Goal: Task Accomplishment & Management: Use online tool/utility

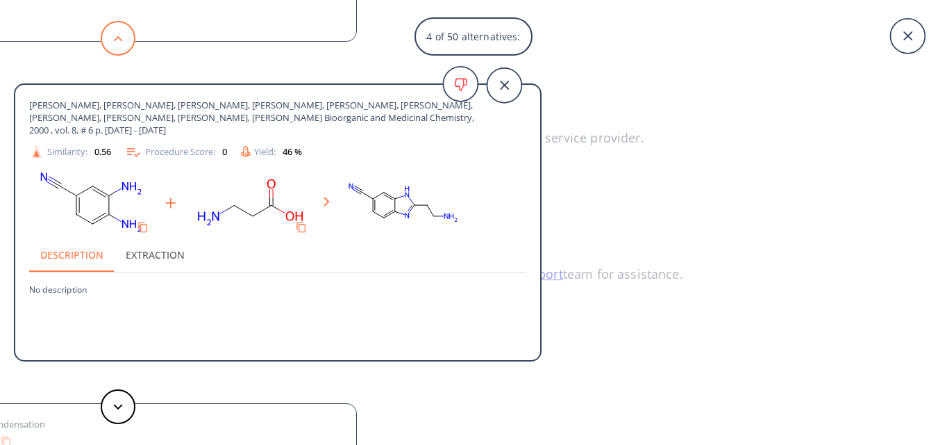
click at [120, 41] on icon at bounding box center [118, 38] width 10 height 6
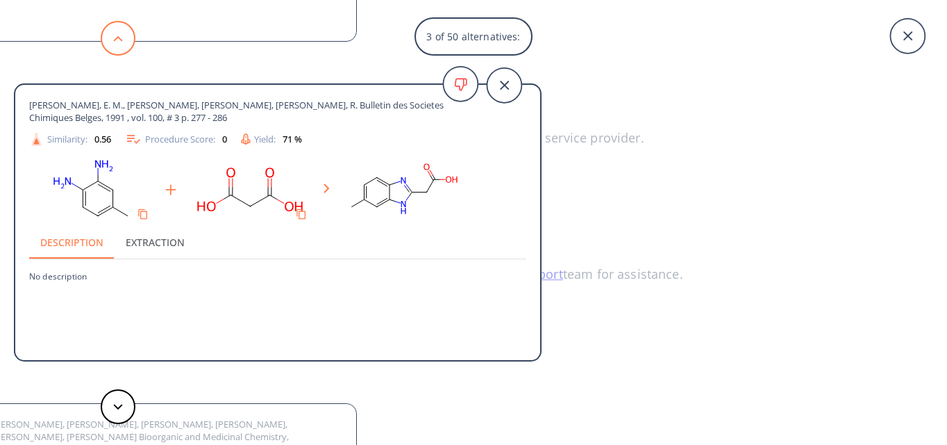
click at [120, 41] on icon at bounding box center [118, 38] width 10 height 6
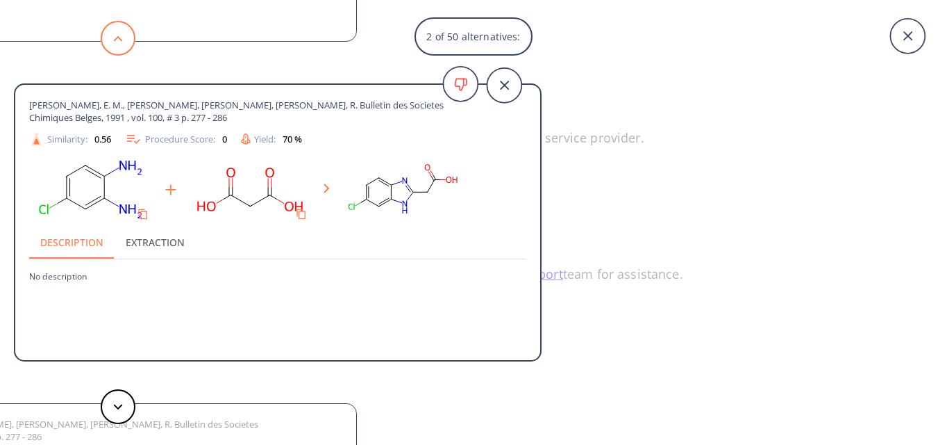
click at [120, 41] on icon at bounding box center [118, 38] width 10 height 6
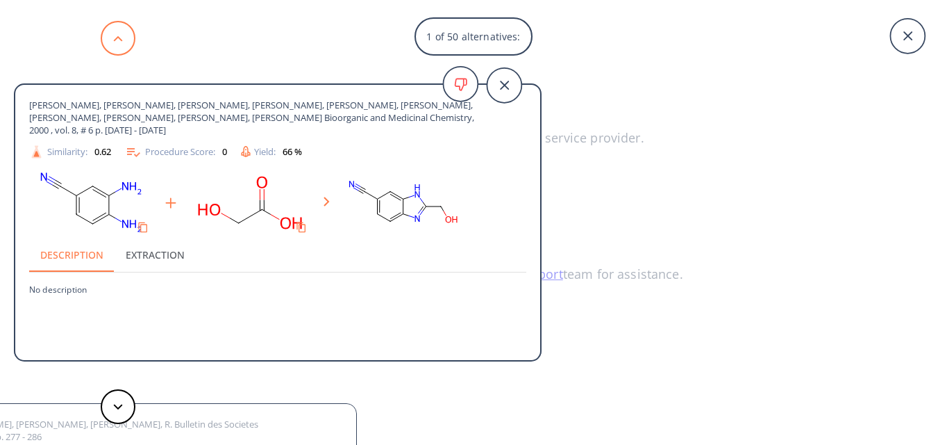
click at [120, 41] on icon at bounding box center [118, 38] width 10 height 6
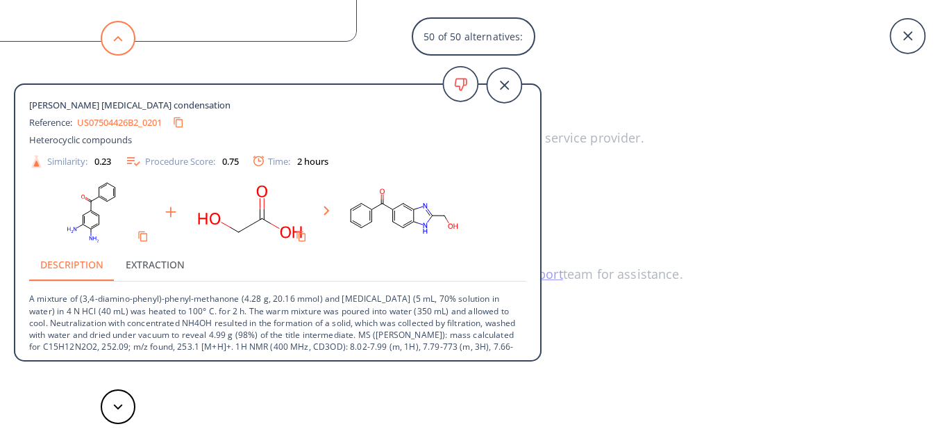
click at [120, 41] on icon at bounding box center [118, 38] width 10 height 6
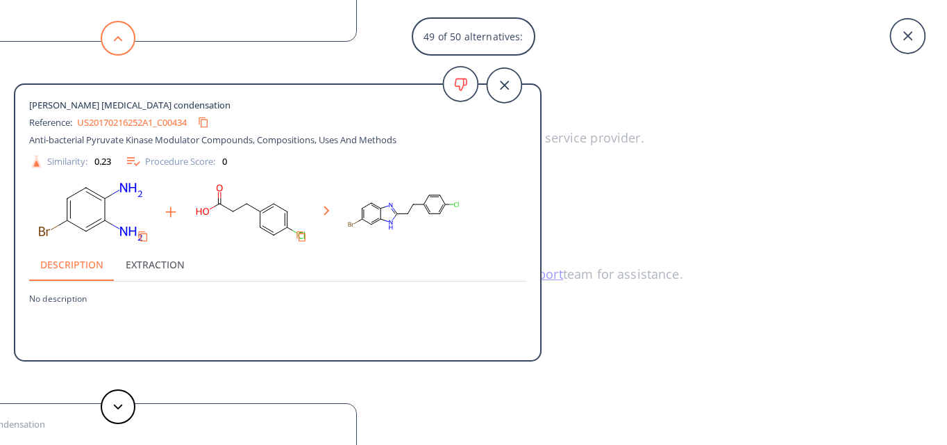
click at [120, 41] on icon at bounding box center [118, 38] width 10 height 6
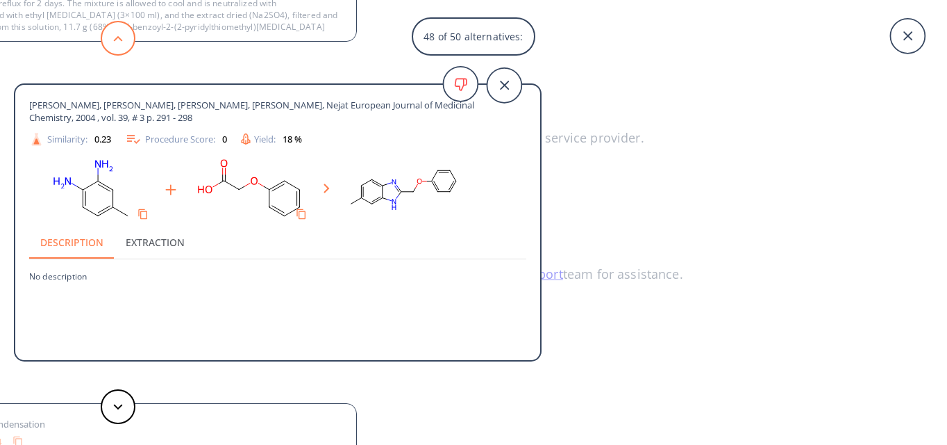
click at [120, 41] on icon at bounding box center [118, 38] width 10 height 6
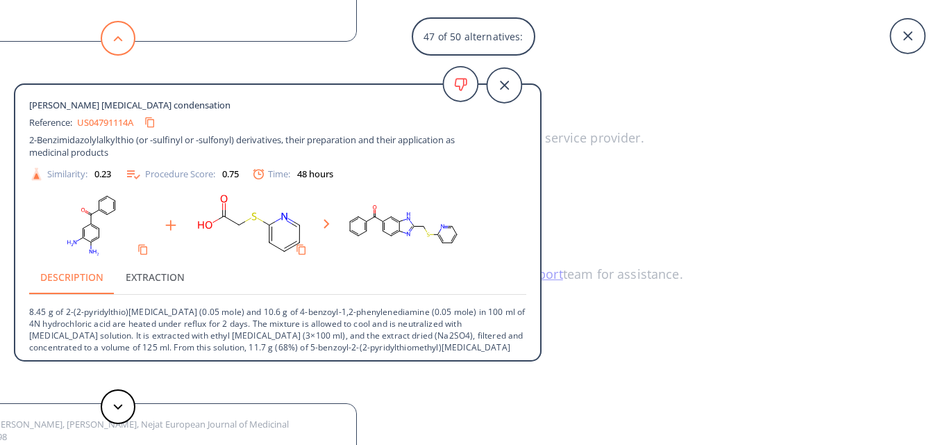
click at [120, 41] on icon at bounding box center [118, 38] width 10 height 6
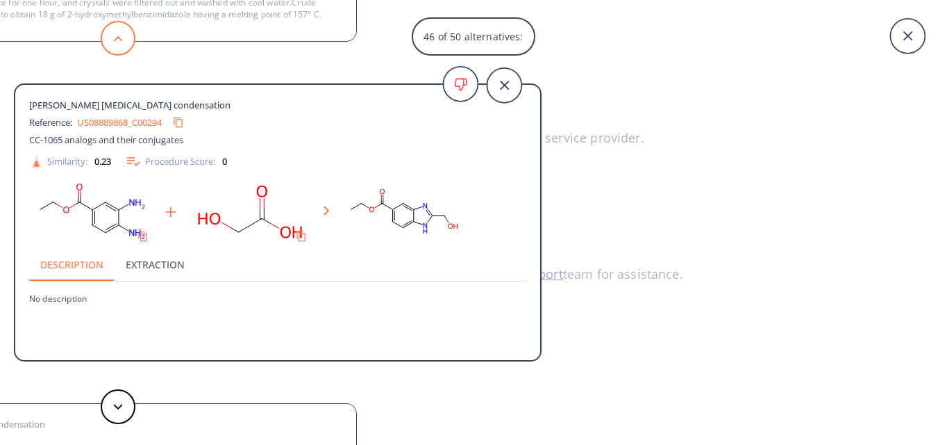
click at [120, 41] on icon at bounding box center [118, 38] width 10 height 6
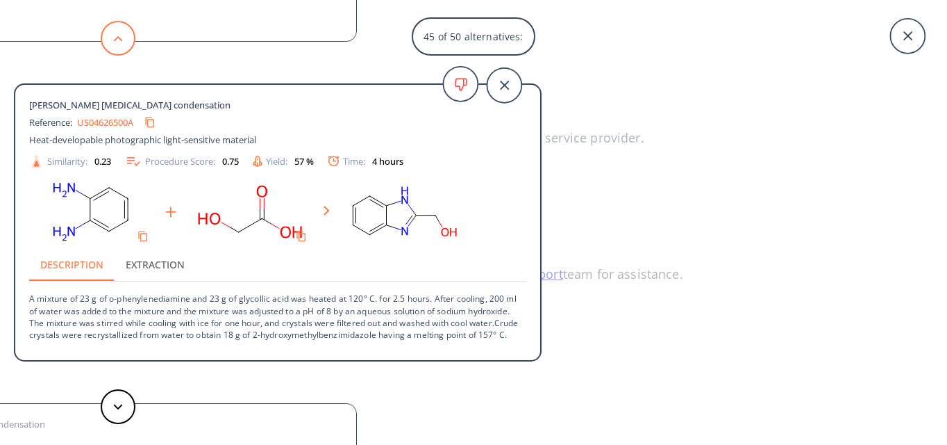
click at [115, 35] on icon at bounding box center [118, 38] width 10 height 6
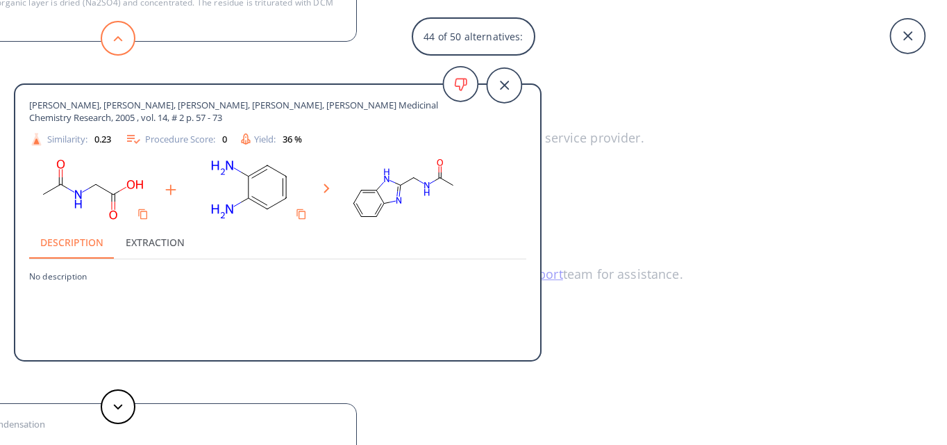
click at [115, 35] on icon at bounding box center [118, 38] width 10 height 6
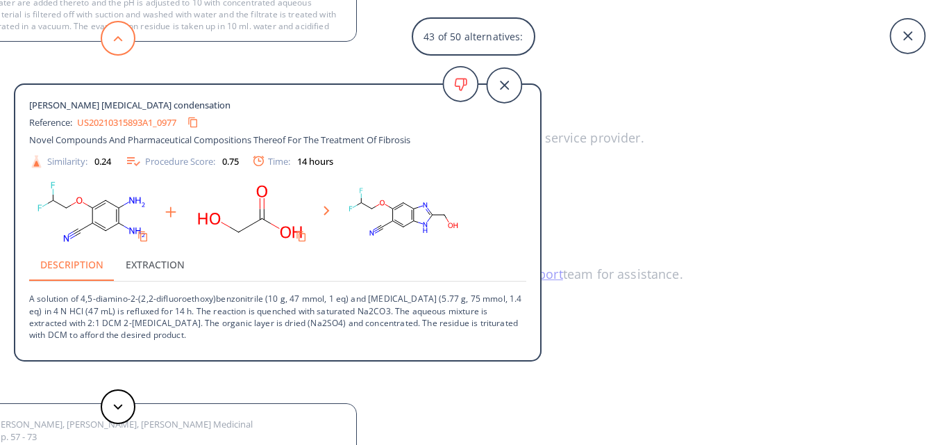
click at [115, 35] on icon at bounding box center [118, 38] width 10 height 6
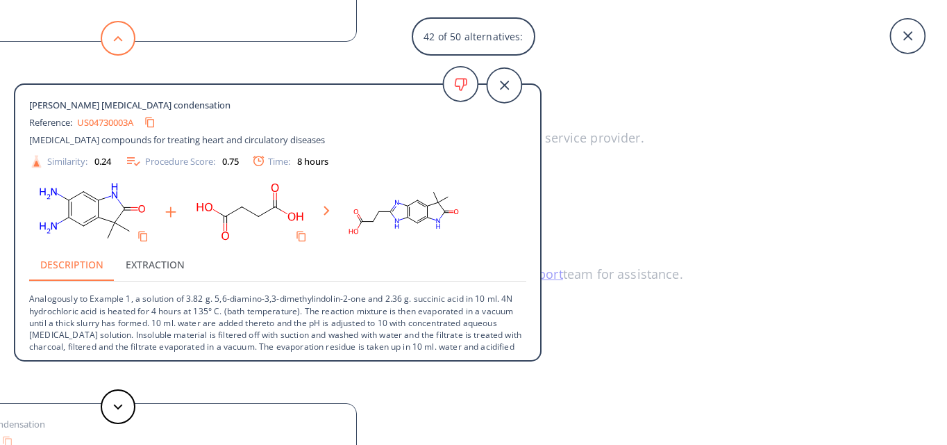
click at [115, 35] on icon at bounding box center [118, 38] width 10 height 6
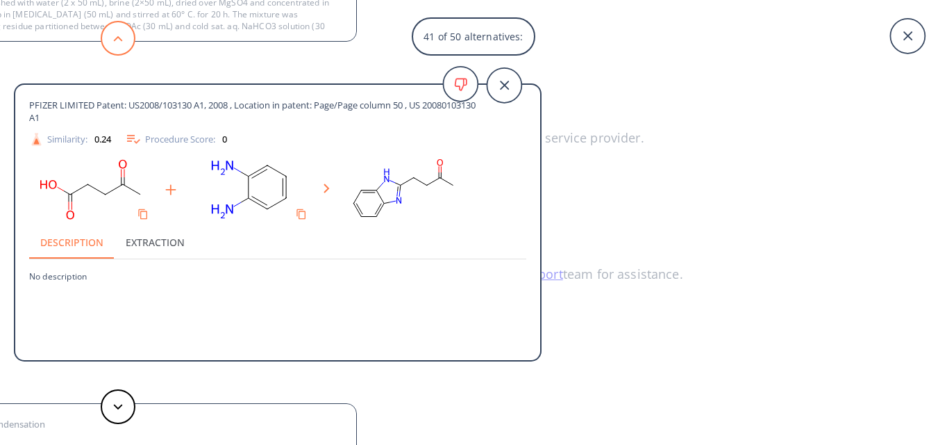
click at [115, 35] on icon at bounding box center [118, 38] width 10 height 6
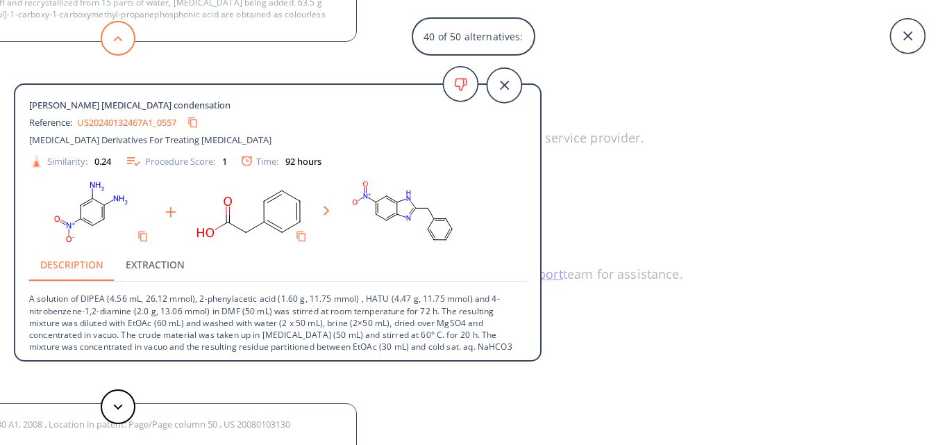
click at [115, 35] on icon at bounding box center [118, 38] width 10 height 6
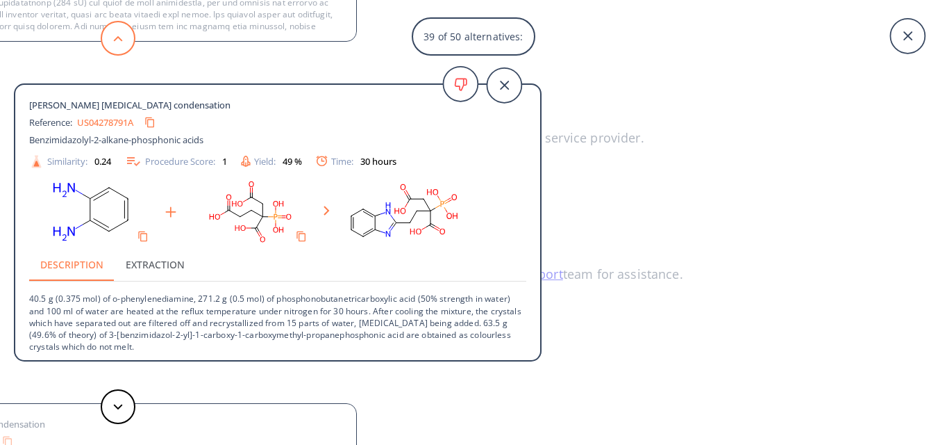
click at [115, 35] on icon at bounding box center [118, 38] width 10 height 6
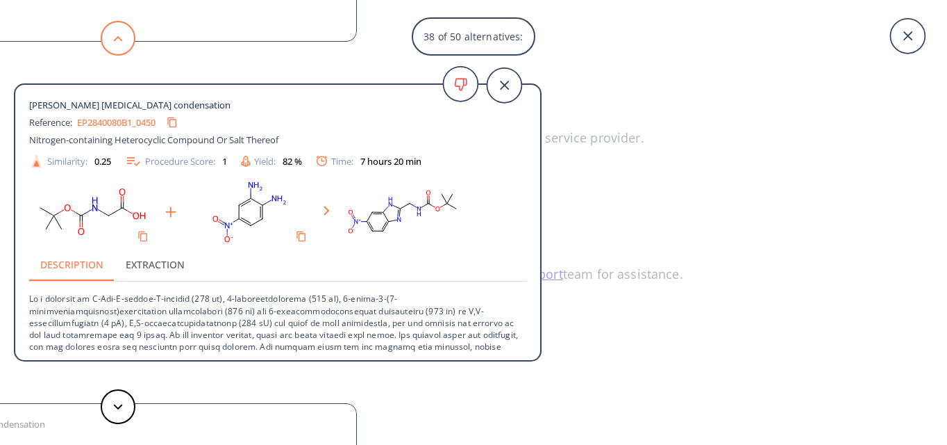
click at [115, 35] on icon at bounding box center [118, 38] width 10 height 6
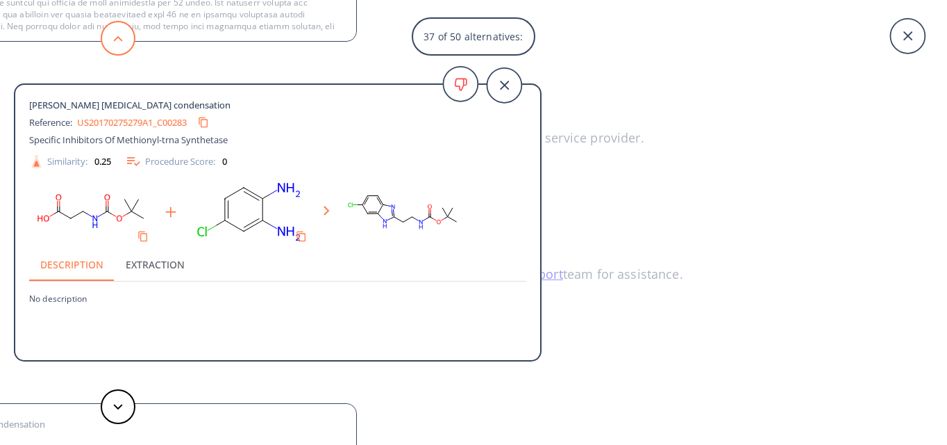
click at [115, 35] on icon at bounding box center [118, 38] width 10 height 6
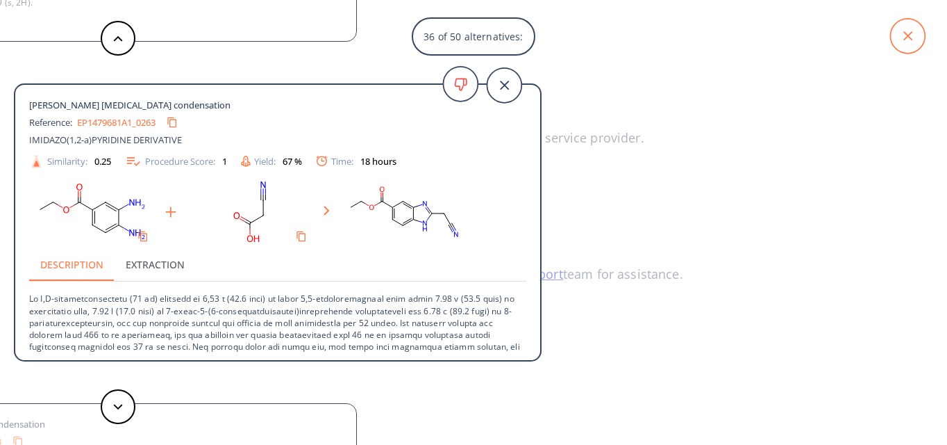
click at [909, 43] on icon at bounding box center [908, 36] width 35 height 35
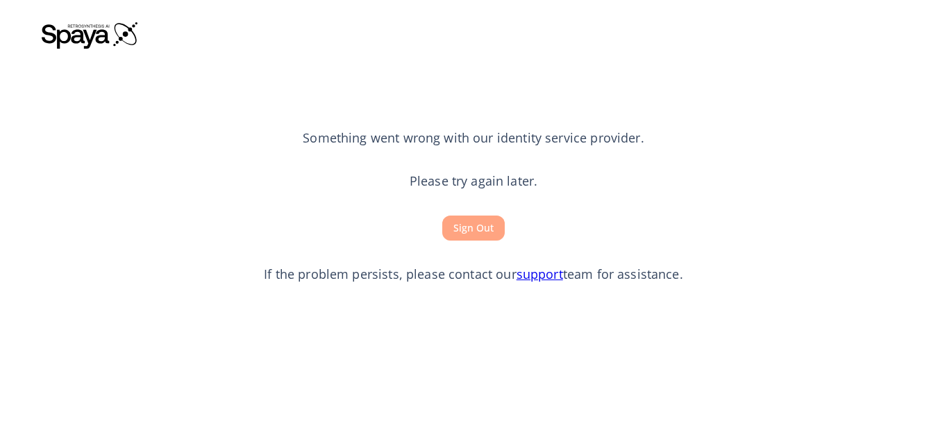
click at [466, 227] on button "Sign Out" at bounding box center [473, 228] width 63 height 26
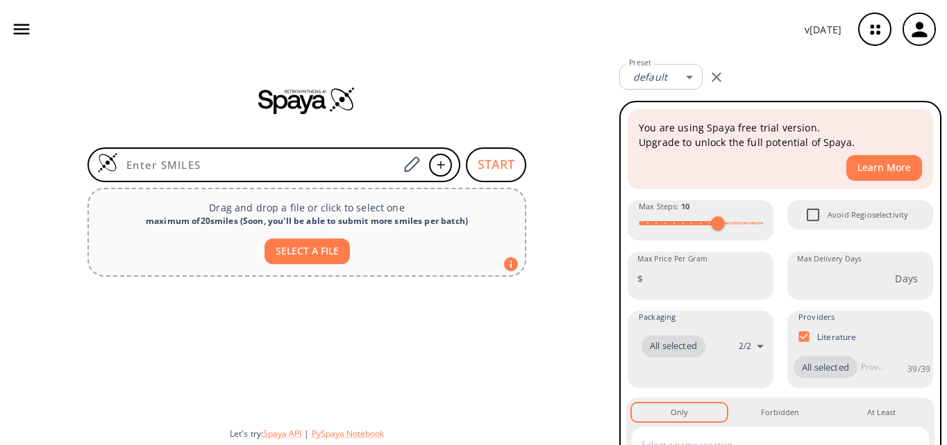
click at [590, 288] on div at bounding box center [307, 349] width 614 height 134
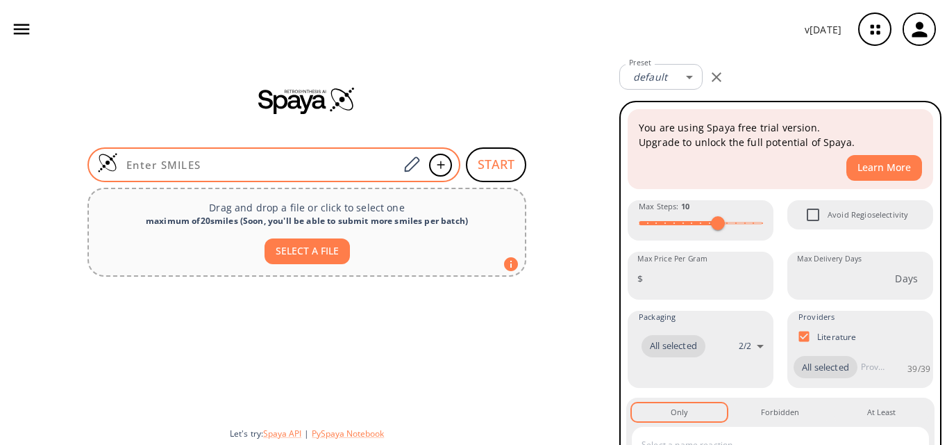
click at [214, 169] on input at bounding box center [258, 165] width 281 height 14
paste input "N=C(N)NNC(C1=CC=CC(C(NNC(N)=N)=O)=C1)=O"
type input "N=C(N)NNC(C1=CC=CC(C(NNC(N)=N)=O)=C1)=O"
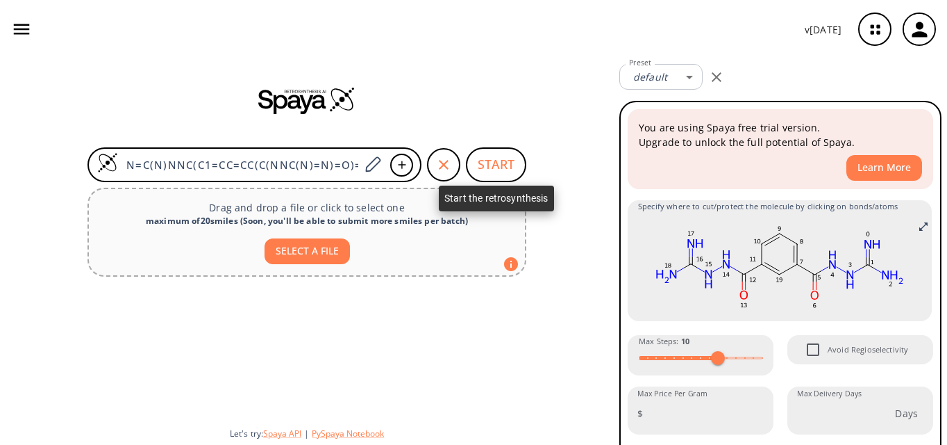
click at [499, 169] on button "START" at bounding box center [496, 164] width 60 height 35
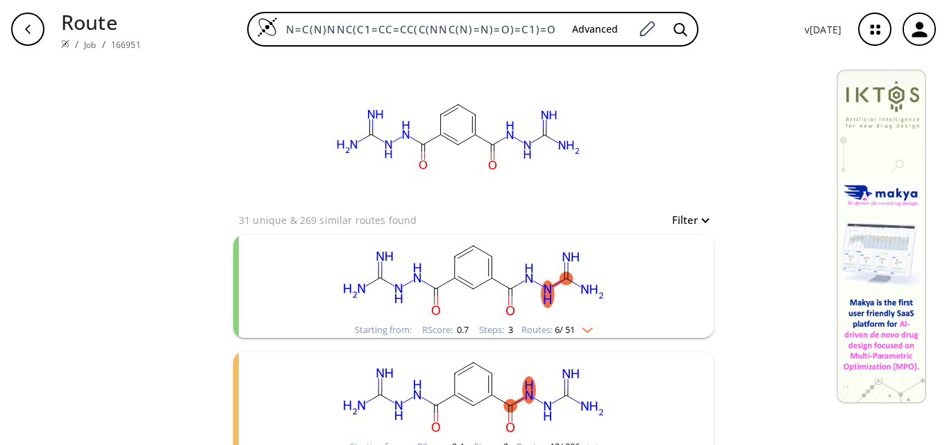
click at [523, 388] on ellipse "clusters" at bounding box center [529, 389] width 13 height 27
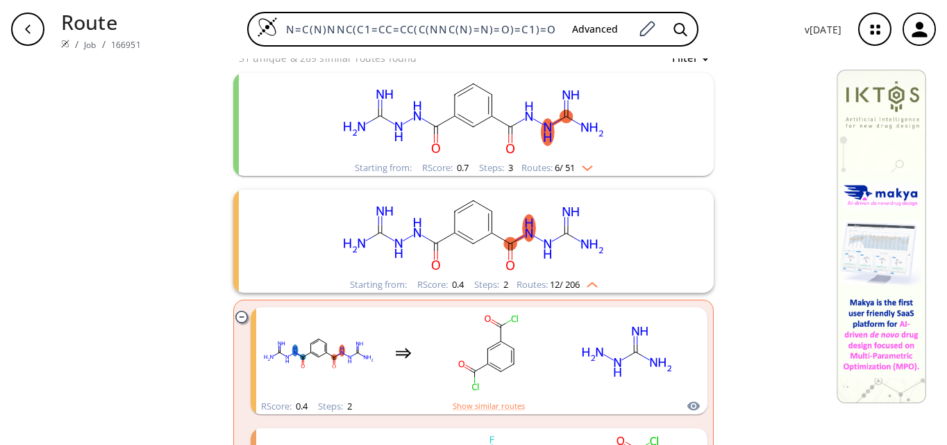
scroll to position [208, 0]
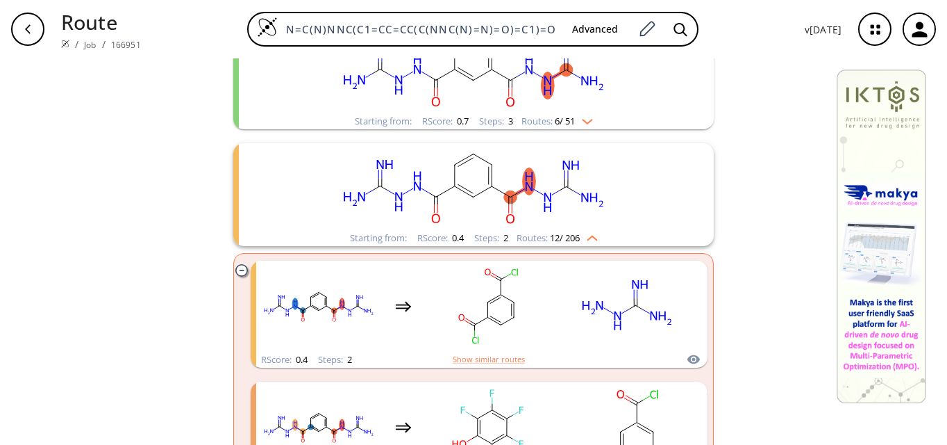
click at [512, 203] on rect "clusters" at bounding box center [473, 186] width 361 height 87
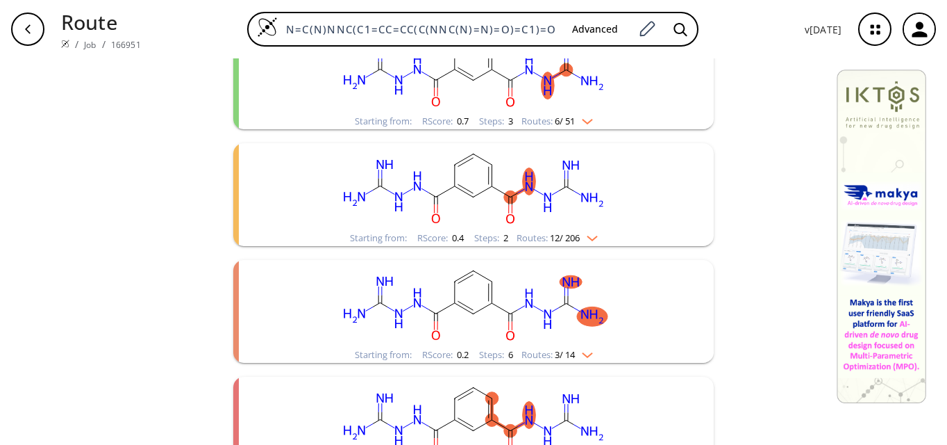
click at [512, 203] on rect "clusters" at bounding box center [473, 186] width 361 height 87
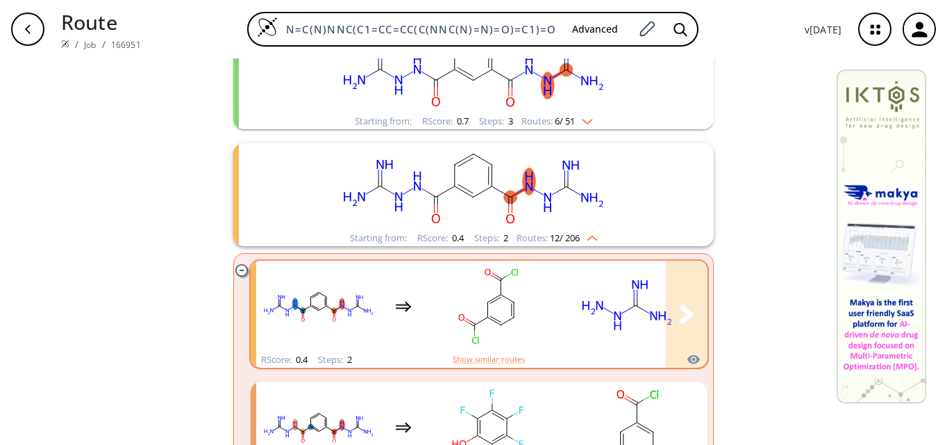
click at [630, 304] on ellipse "clusters" at bounding box center [636, 305] width 13 height 13
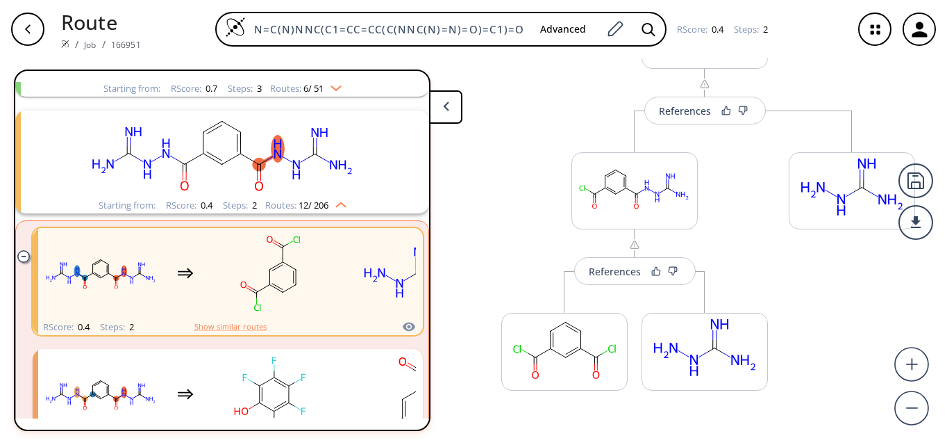
scroll to position [139, 0]
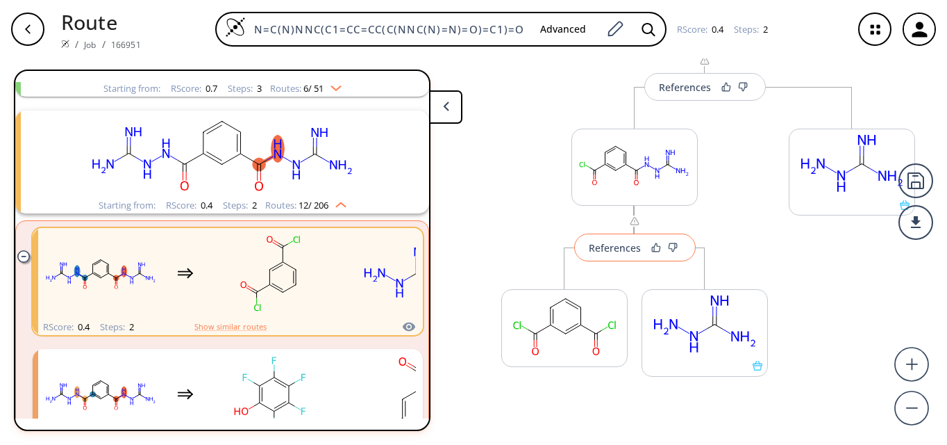
click at [615, 257] on button "References" at bounding box center [635, 247] width 122 height 28
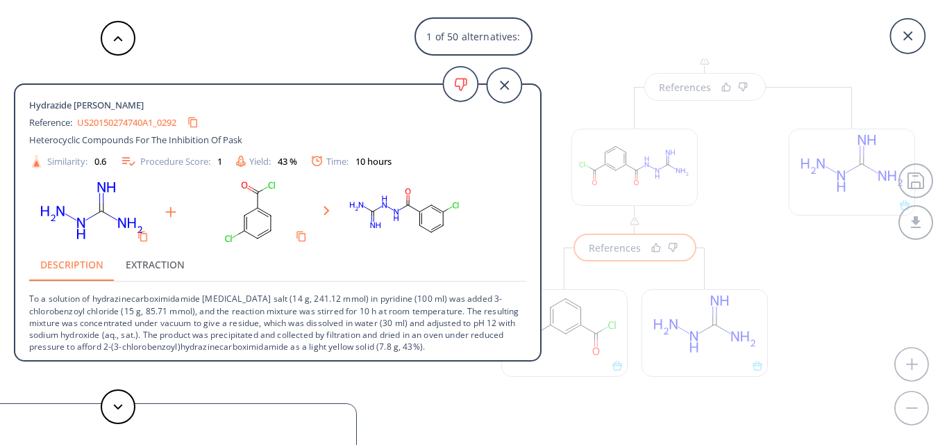
scroll to position [2, 0]
click at [120, 407] on icon at bounding box center [118, 407] width 10 height 6
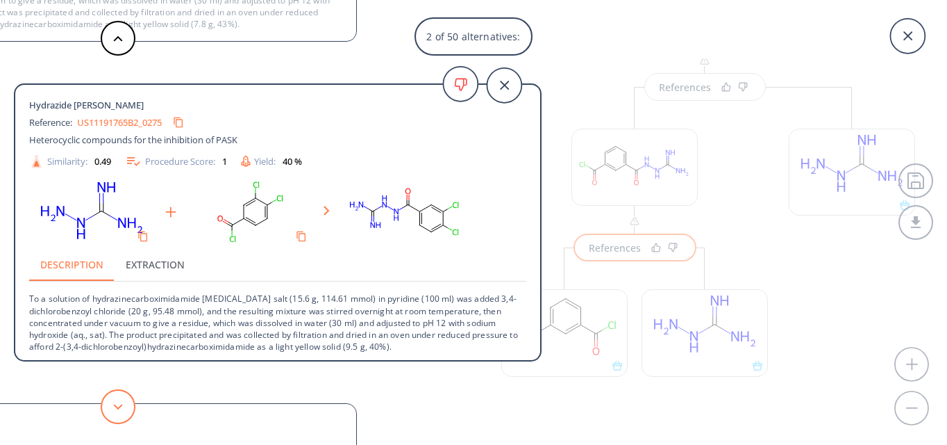
click at [120, 407] on icon at bounding box center [118, 407] width 10 height 6
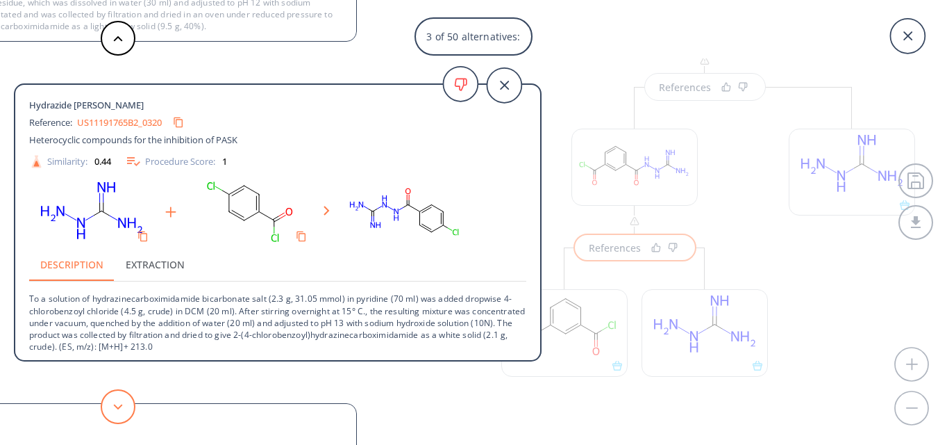
click at [120, 407] on icon at bounding box center [118, 407] width 10 height 6
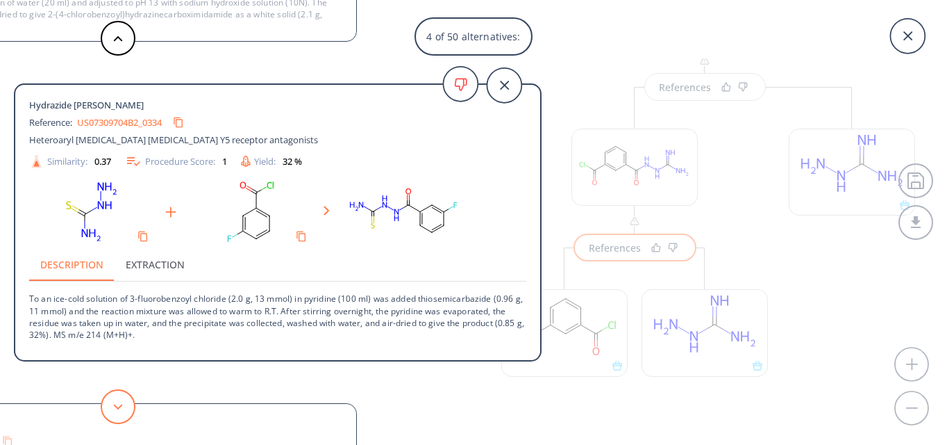
click at [121, 406] on icon at bounding box center [118, 407] width 10 height 6
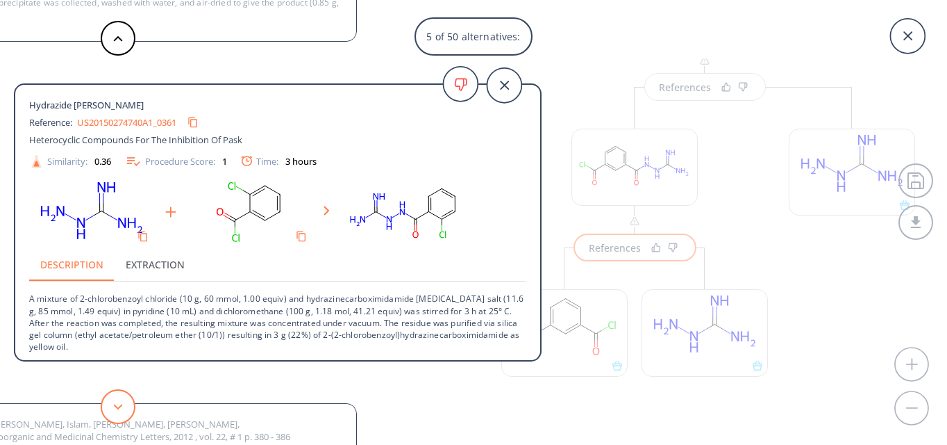
click at [121, 406] on icon at bounding box center [118, 407] width 10 height 6
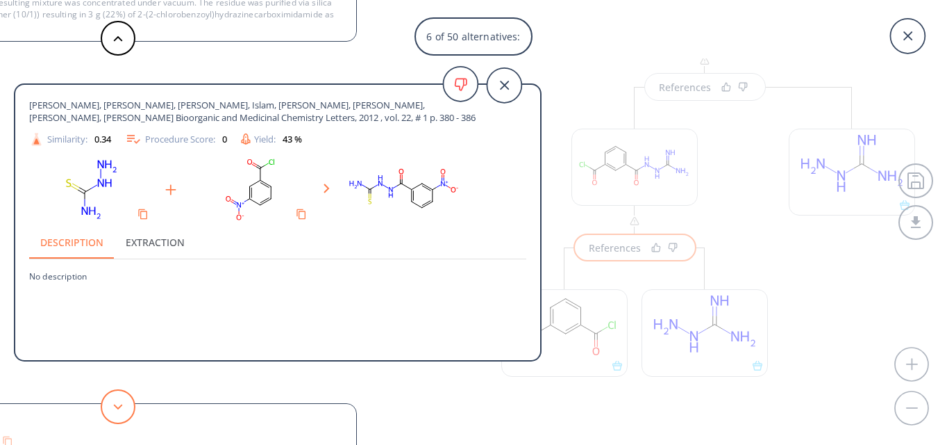
click at [121, 406] on icon at bounding box center [118, 407] width 10 height 6
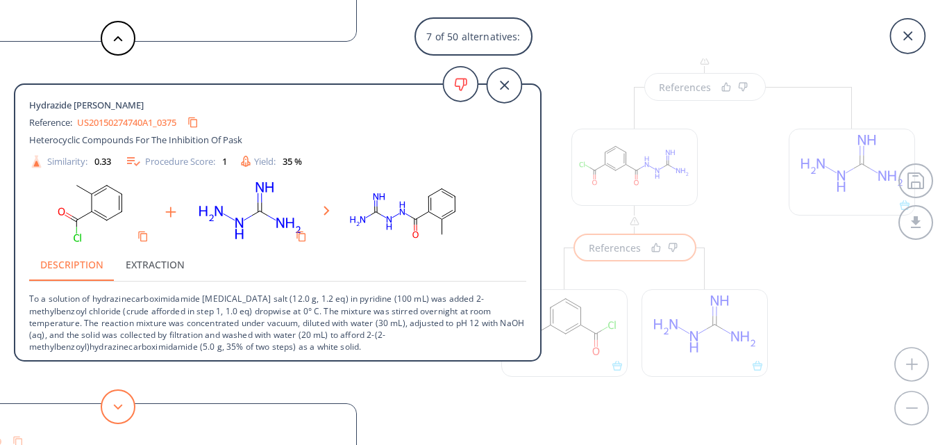
click at [121, 406] on icon at bounding box center [118, 407] width 10 height 6
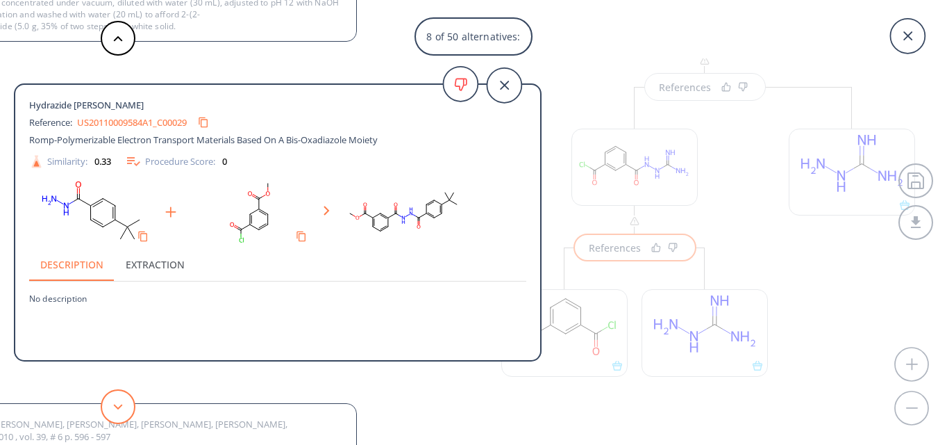
click at [121, 406] on icon at bounding box center [118, 407] width 10 height 6
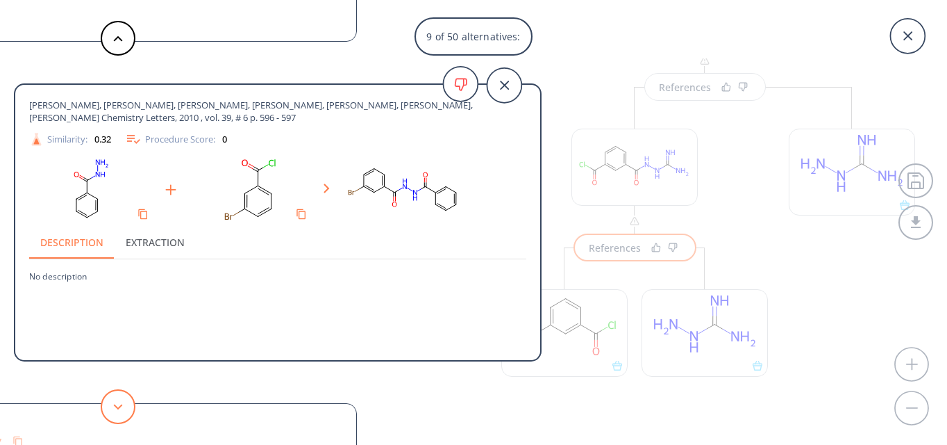
click at [121, 406] on icon at bounding box center [118, 407] width 10 height 6
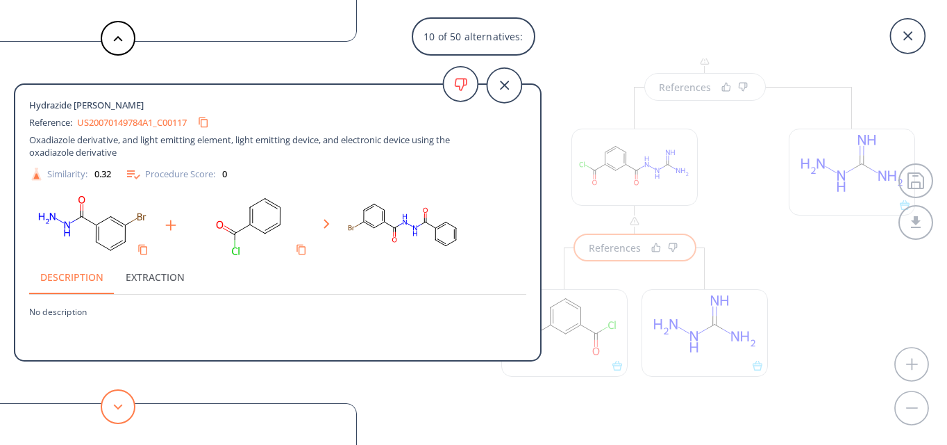
click at [121, 406] on icon at bounding box center [118, 407] width 10 height 6
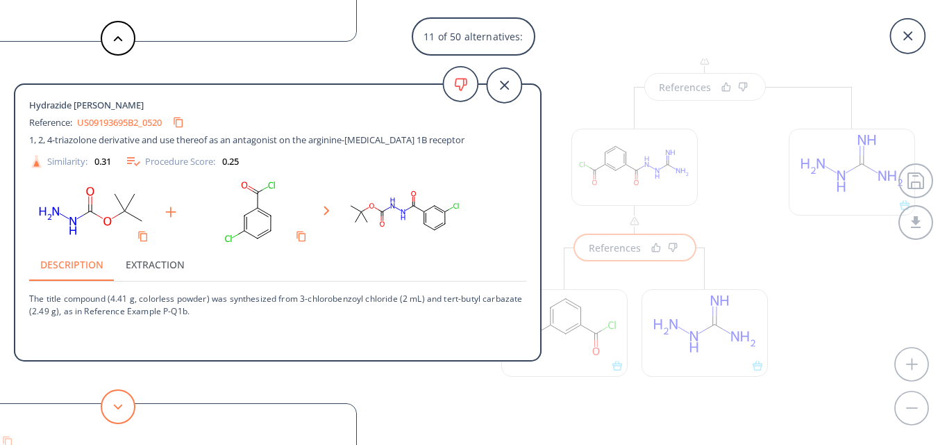
click at [121, 406] on icon at bounding box center [118, 407] width 10 height 6
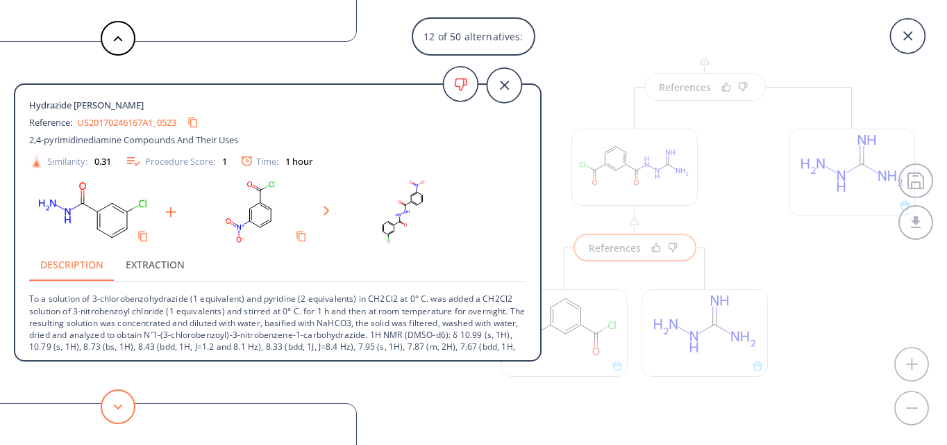
click at [121, 406] on icon at bounding box center [118, 407] width 10 height 6
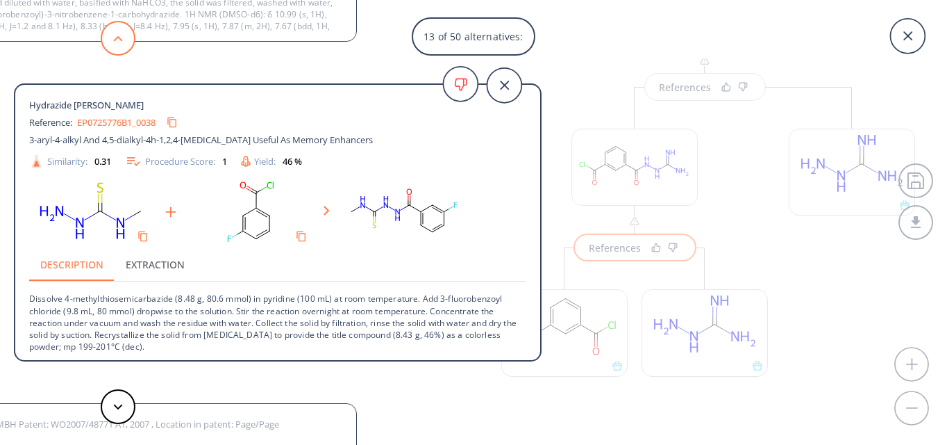
click at [110, 35] on button at bounding box center [118, 38] width 35 height 35
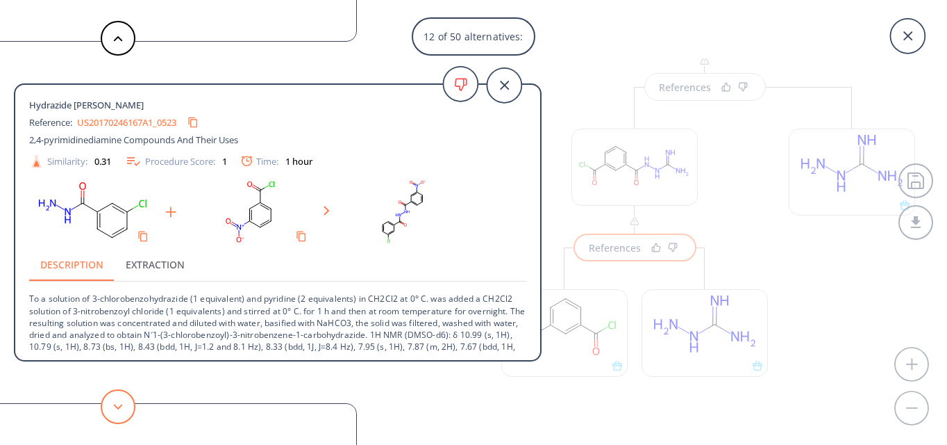
click at [112, 413] on button at bounding box center [118, 406] width 35 height 35
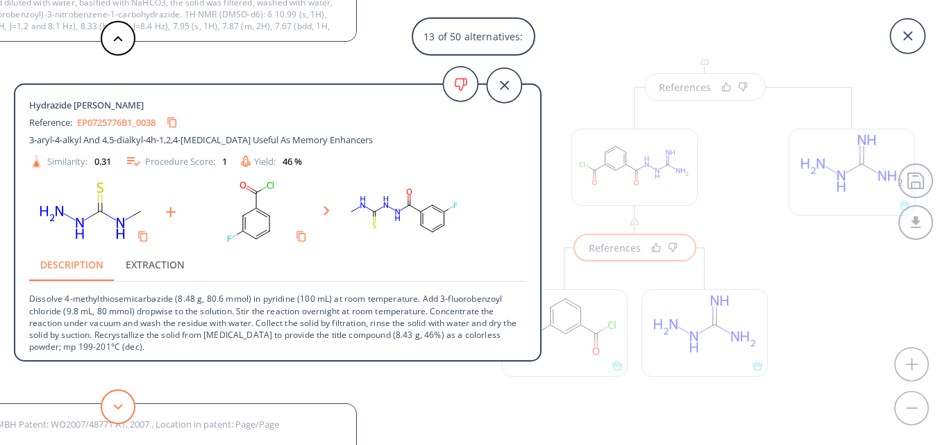
click at [113, 413] on button at bounding box center [118, 406] width 35 height 35
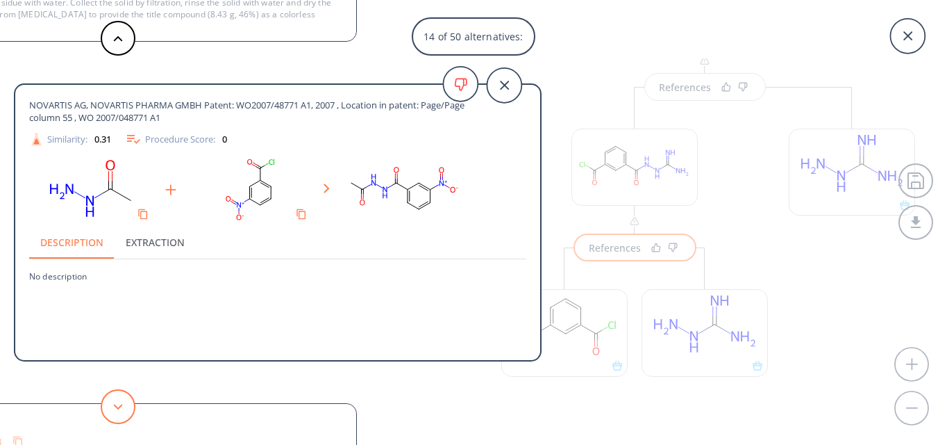
click at [113, 413] on button at bounding box center [118, 406] width 35 height 35
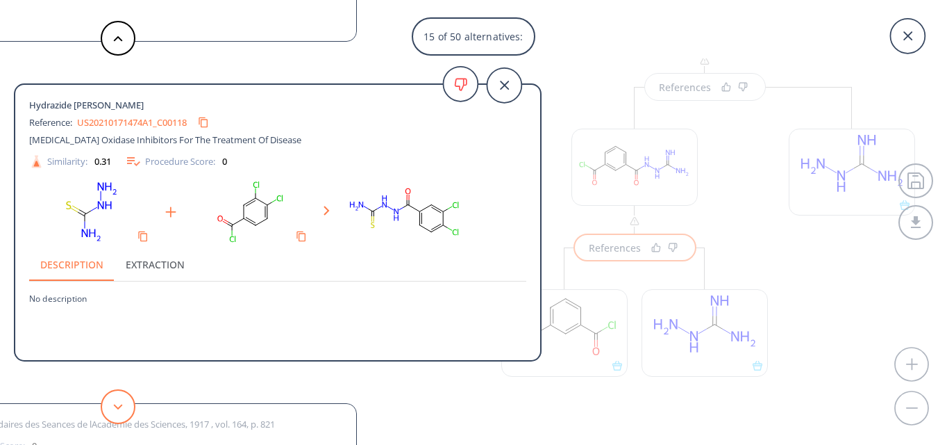
click at [113, 413] on button at bounding box center [118, 406] width 35 height 35
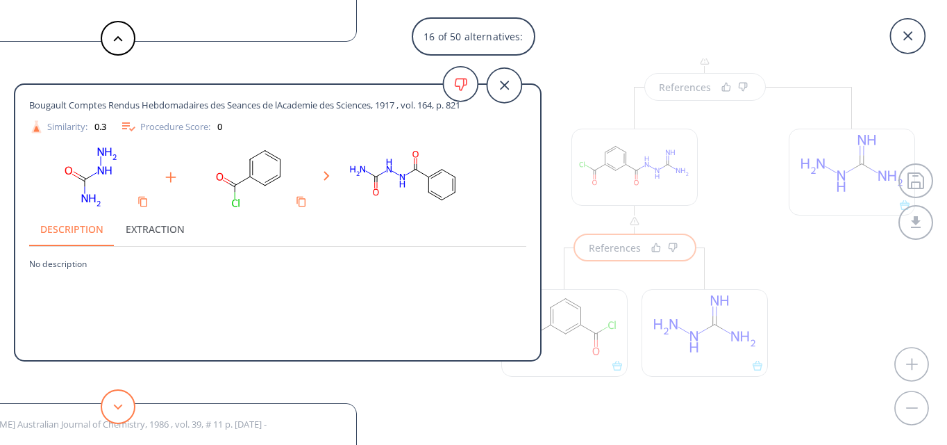
click at [113, 413] on button at bounding box center [118, 406] width 35 height 35
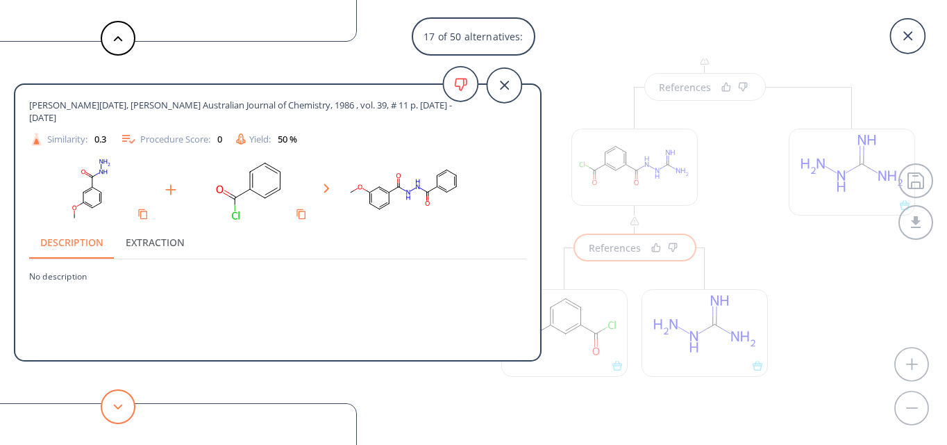
click at [113, 413] on button at bounding box center [118, 406] width 35 height 35
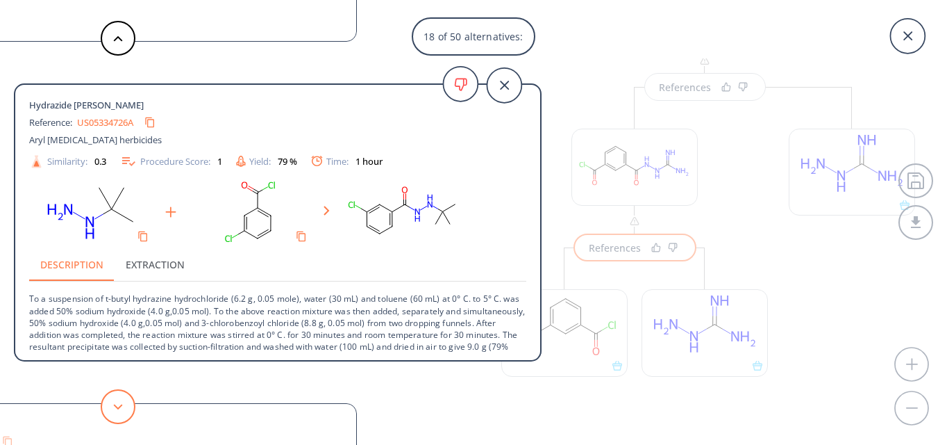
click at [113, 413] on button at bounding box center [118, 406] width 35 height 35
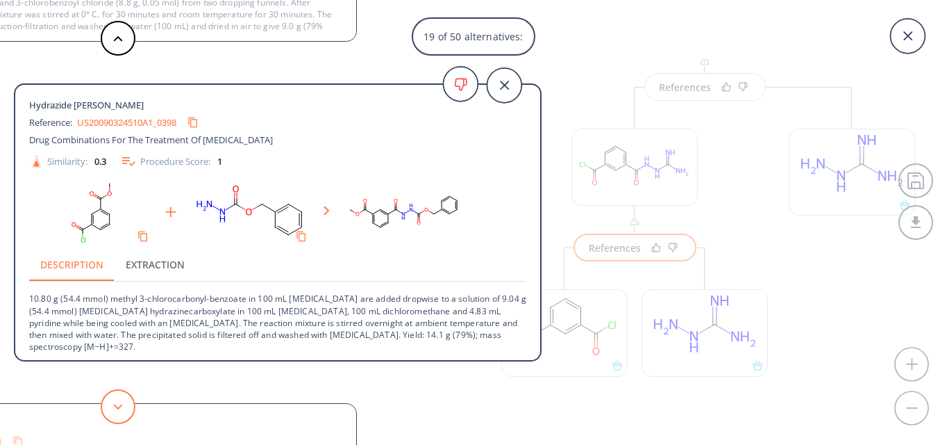
click at [113, 413] on button at bounding box center [118, 406] width 35 height 35
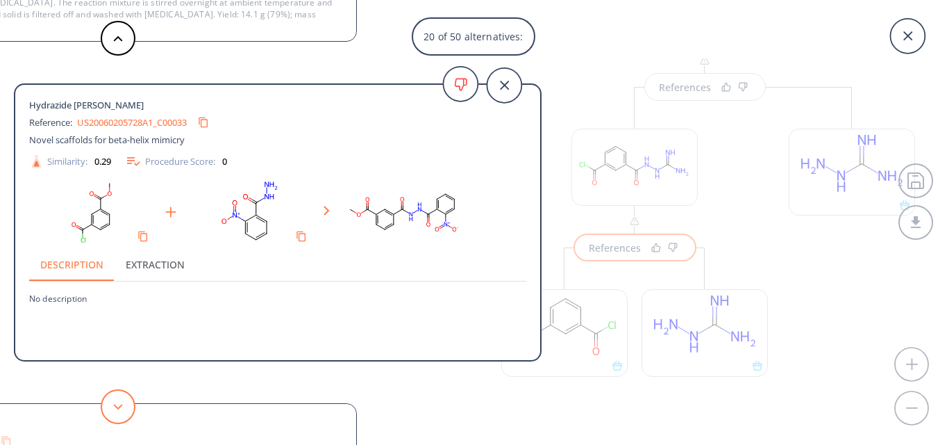
click at [113, 413] on button at bounding box center [118, 406] width 35 height 35
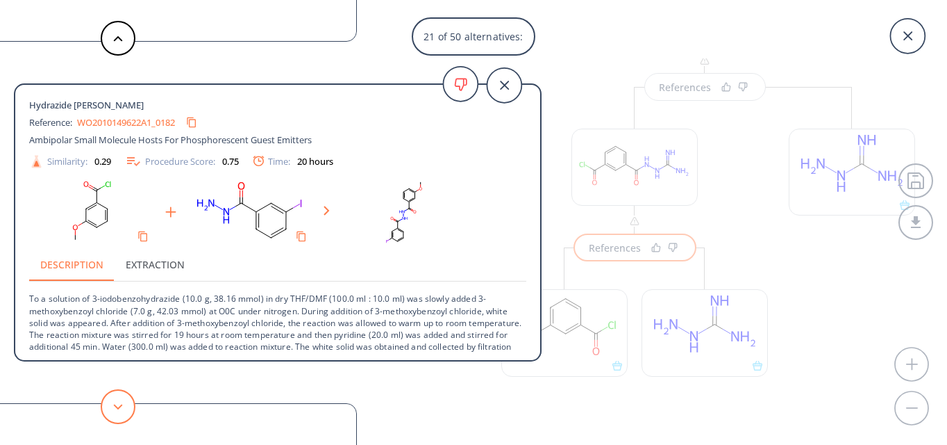
click at [124, 401] on button at bounding box center [118, 406] width 35 height 35
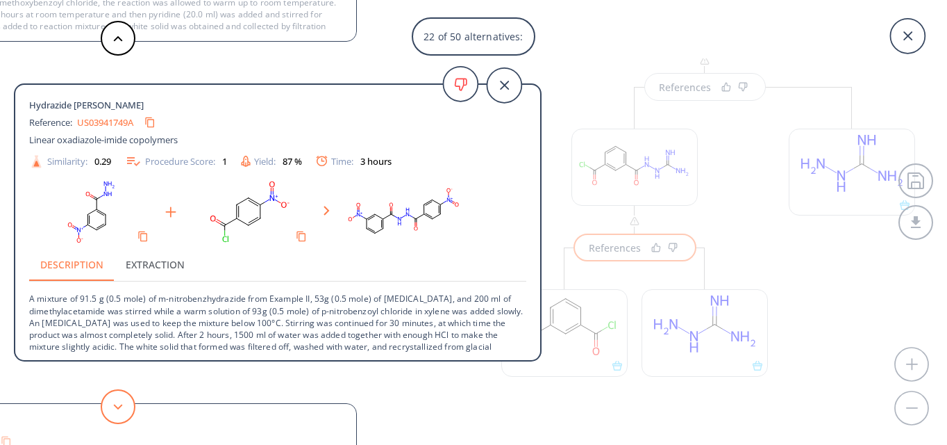
click at [115, 401] on button at bounding box center [118, 406] width 35 height 35
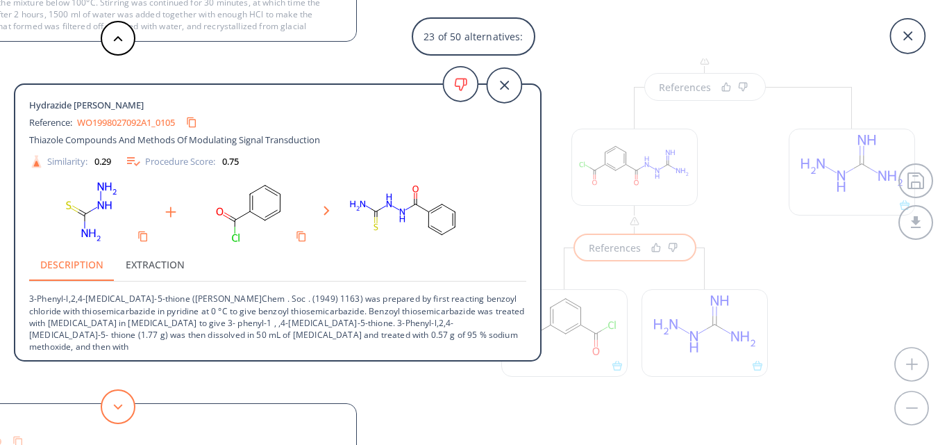
click at [115, 401] on button at bounding box center [118, 406] width 35 height 35
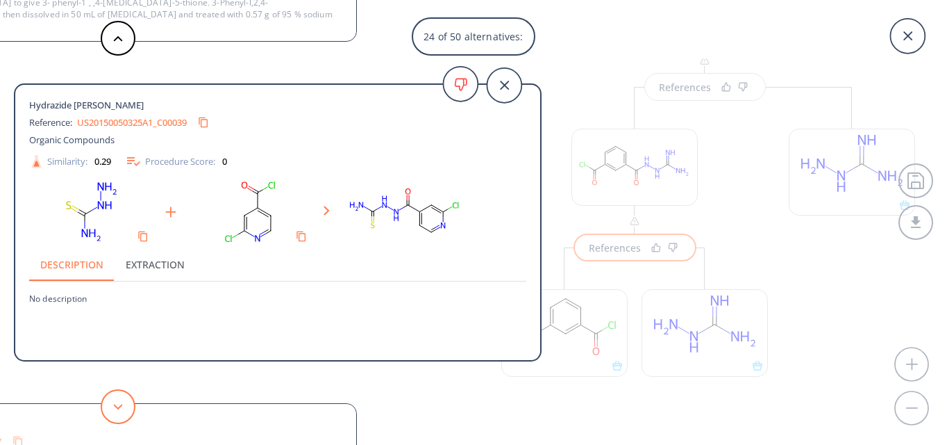
click at [115, 401] on button at bounding box center [118, 406] width 35 height 35
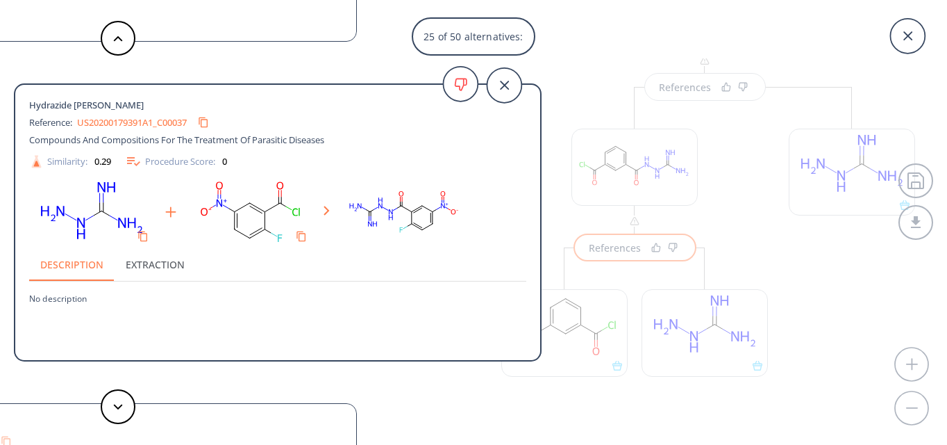
click at [138, 122] on link "US20200179391A1_C00037" at bounding box center [132, 122] width 110 height 9
click at [115, 412] on button at bounding box center [118, 406] width 35 height 35
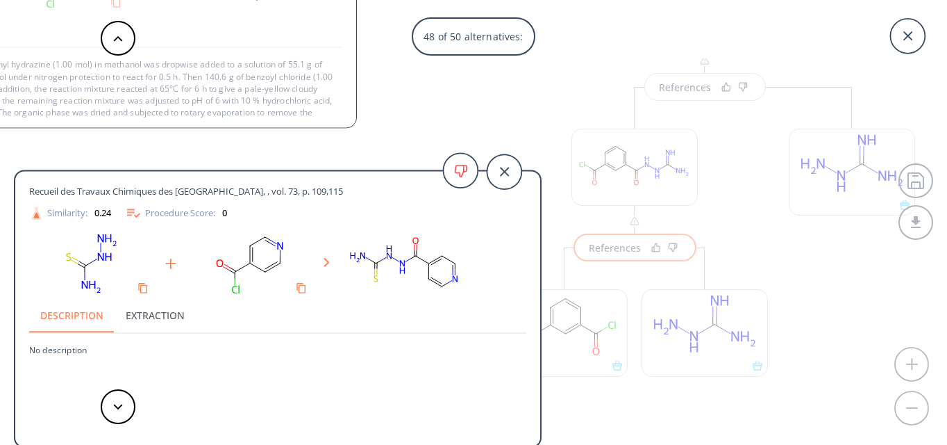
scroll to position [50, 0]
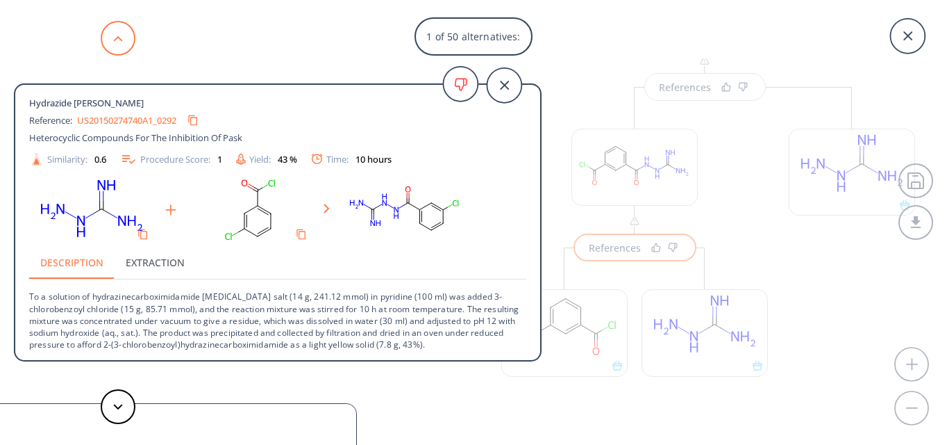
click at [116, 33] on button at bounding box center [118, 38] width 35 height 35
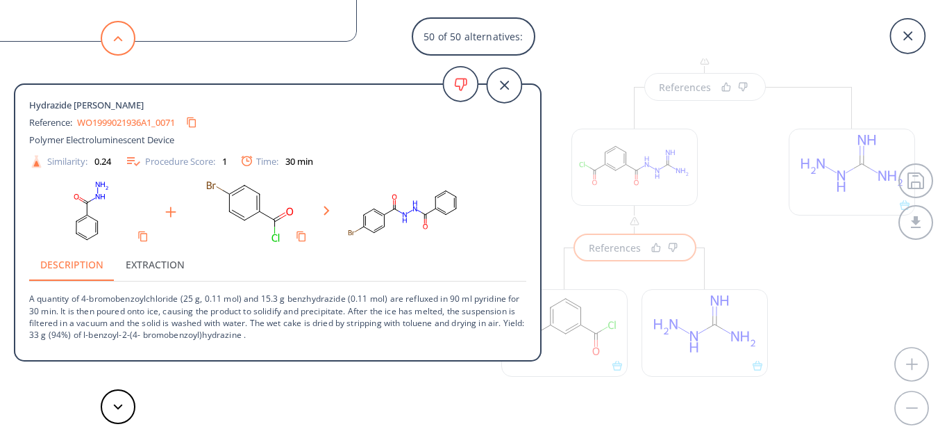
click at [116, 33] on button at bounding box center [118, 38] width 35 height 35
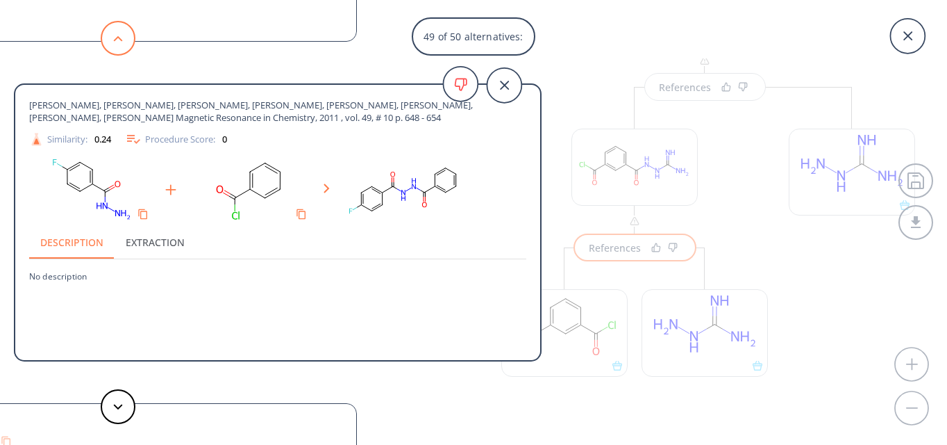
click at [116, 33] on button at bounding box center [118, 38] width 35 height 35
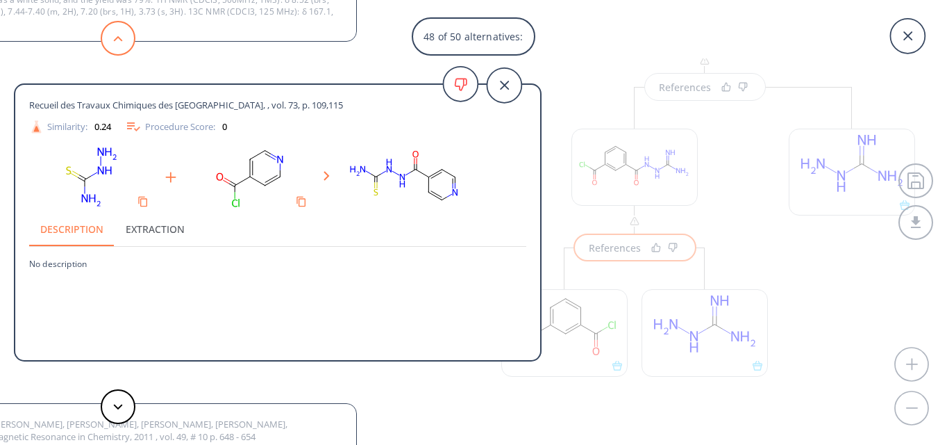
click at [116, 33] on button at bounding box center [118, 38] width 35 height 35
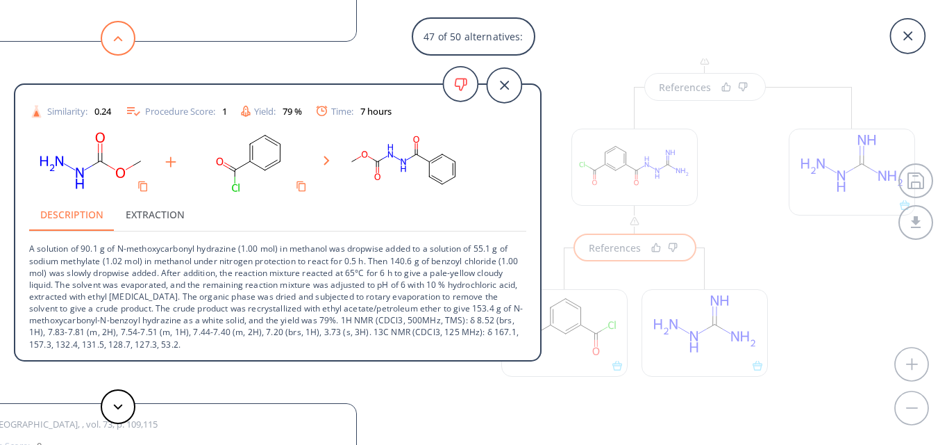
click at [116, 33] on button at bounding box center [118, 38] width 35 height 35
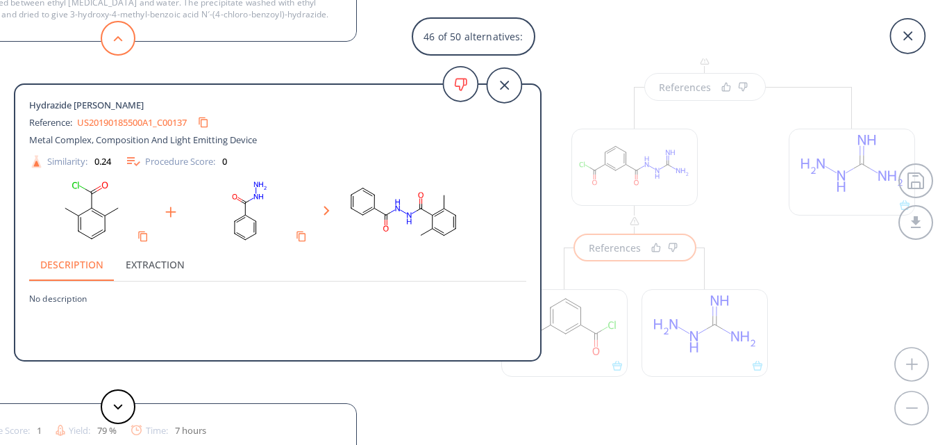
click at [116, 33] on button at bounding box center [118, 38] width 35 height 35
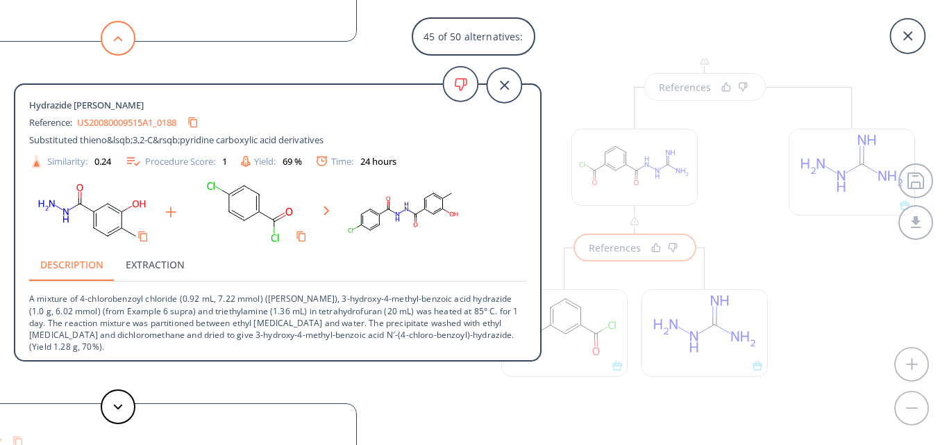
click at [116, 33] on button at bounding box center [118, 38] width 35 height 35
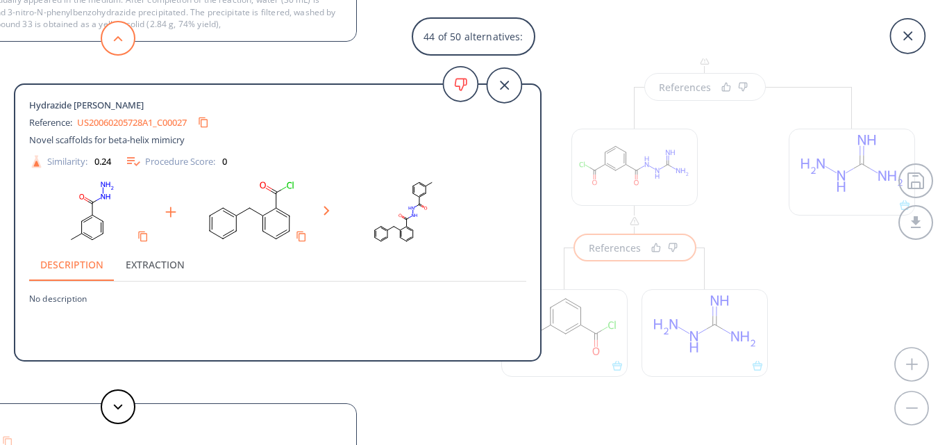
click at [116, 33] on button at bounding box center [118, 38] width 35 height 35
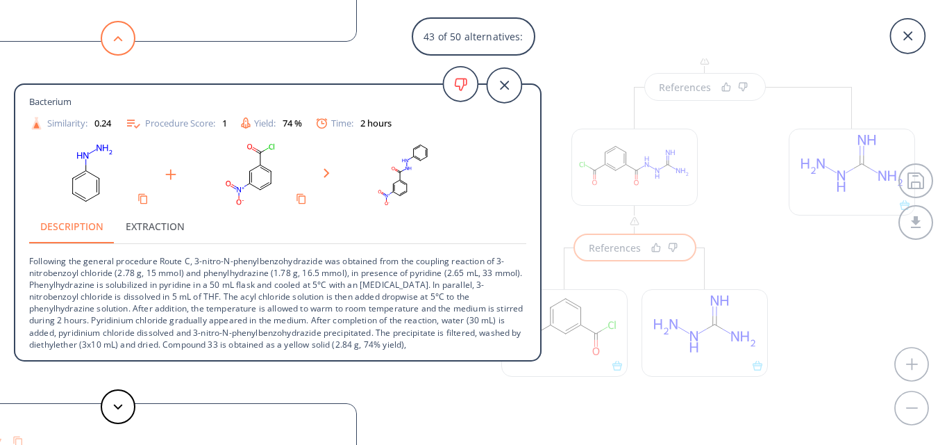
click at [113, 37] on icon at bounding box center [118, 38] width 10 height 6
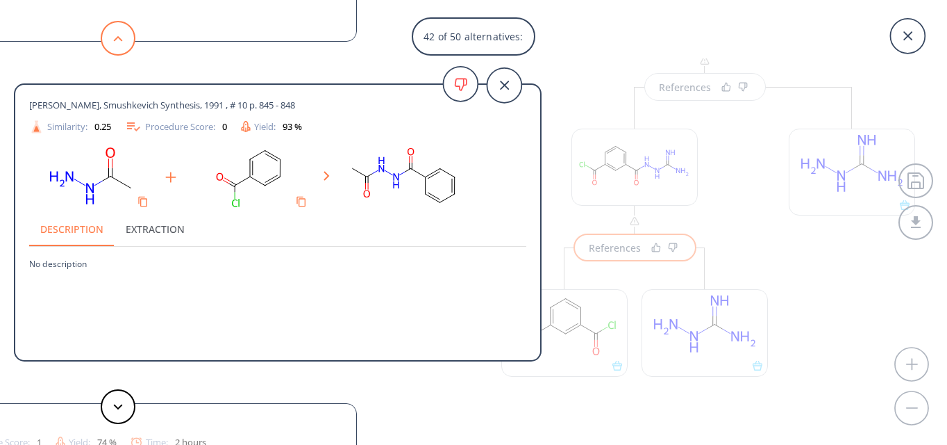
click at [113, 37] on icon at bounding box center [118, 38] width 10 height 6
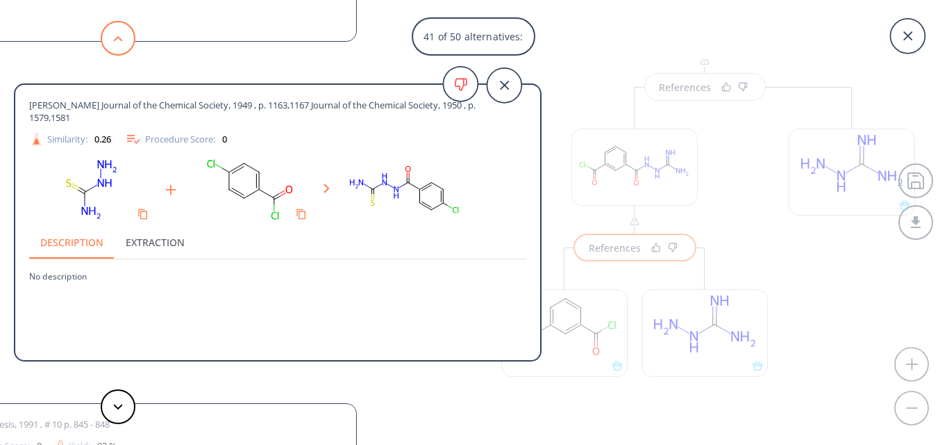
click at [113, 37] on icon at bounding box center [118, 38] width 10 height 6
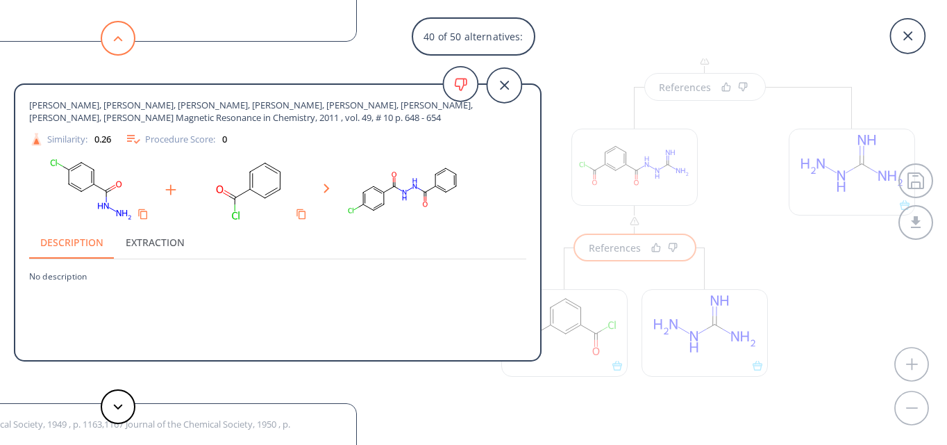
click at [113, 37] on icon at bounding box center [118, 38] width 10 height 6
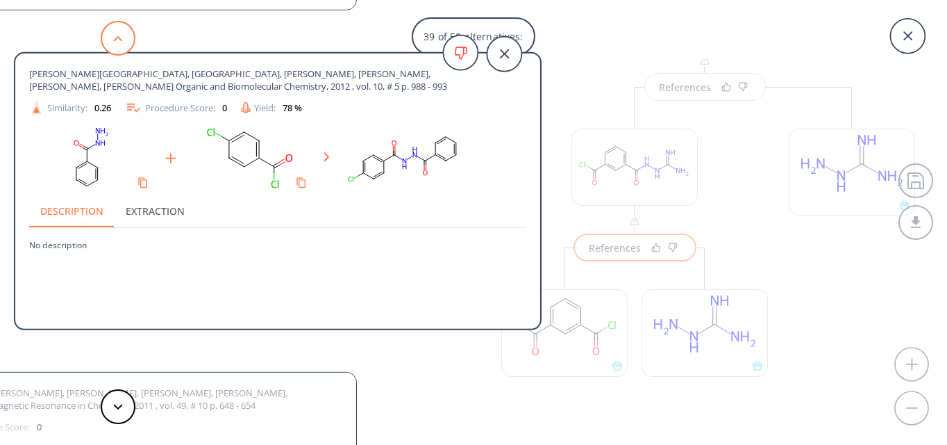
click at [113, 37] on icon at bounding box center [118, 38] width 10 height 6
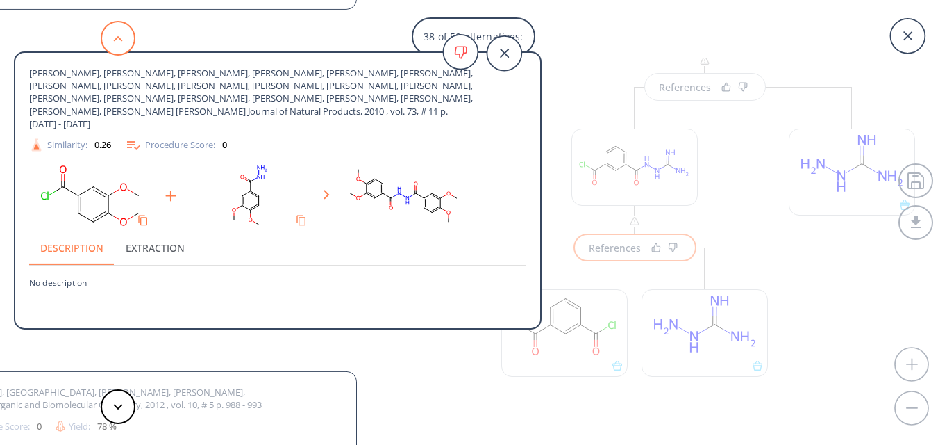
click at [113, 37] on icon at bounding box center [118, 38] width 10 height 6
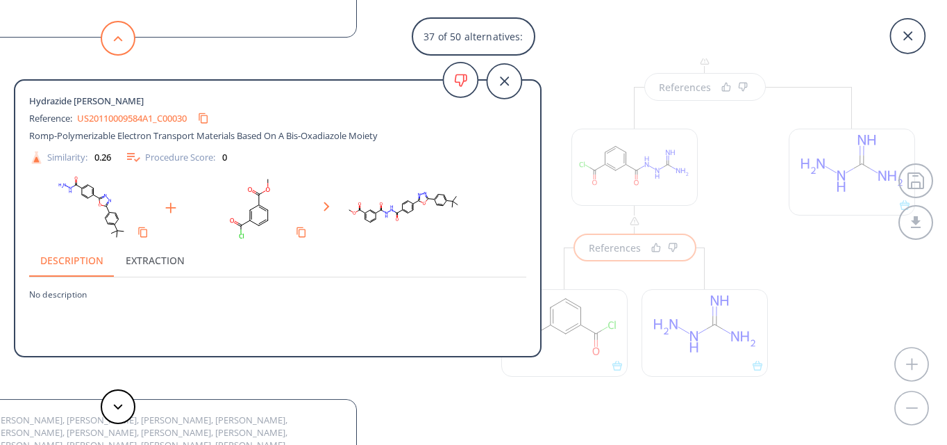
click at [113, 37] on icon at bounding box center [118, 38] width 10 height 6
